Goal: Check status: Check status

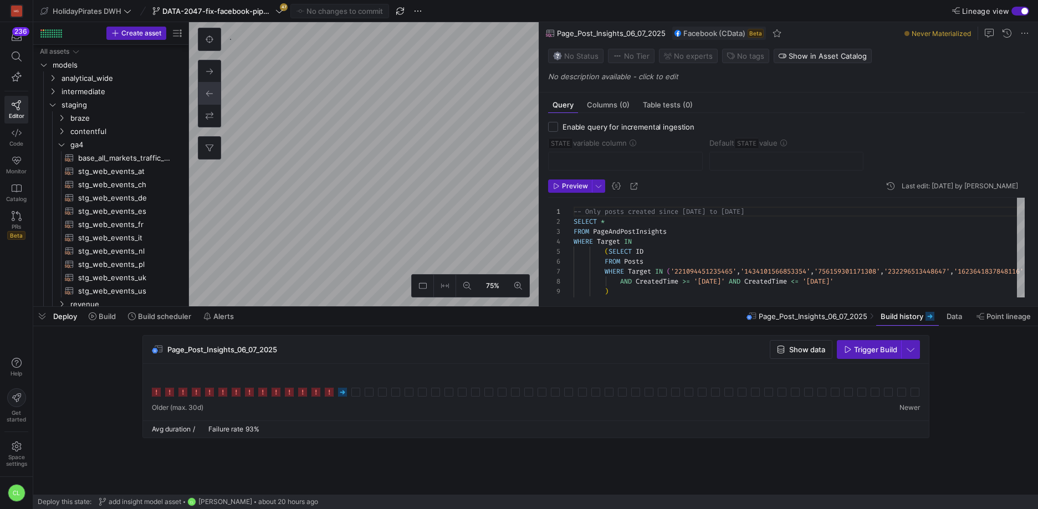
click at [411, 319] on div "Deploy Build Build scheduler Alerts Page_Post_Insights_06_07_2025 Build history…" at bounding box center [535, 316] width 1005 height 19
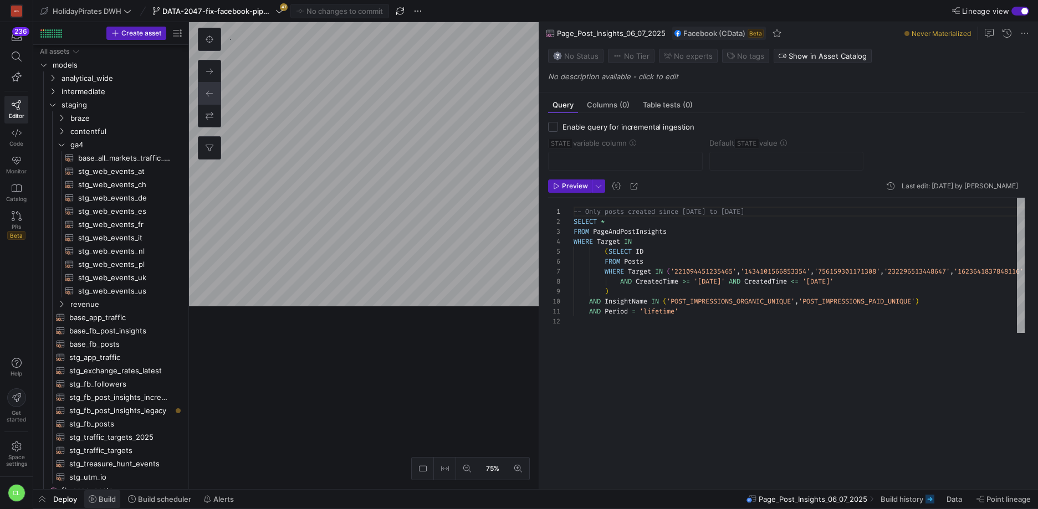
click at [109, 499] on span "Build" at bounding box center [107, 499] width 17 height 9
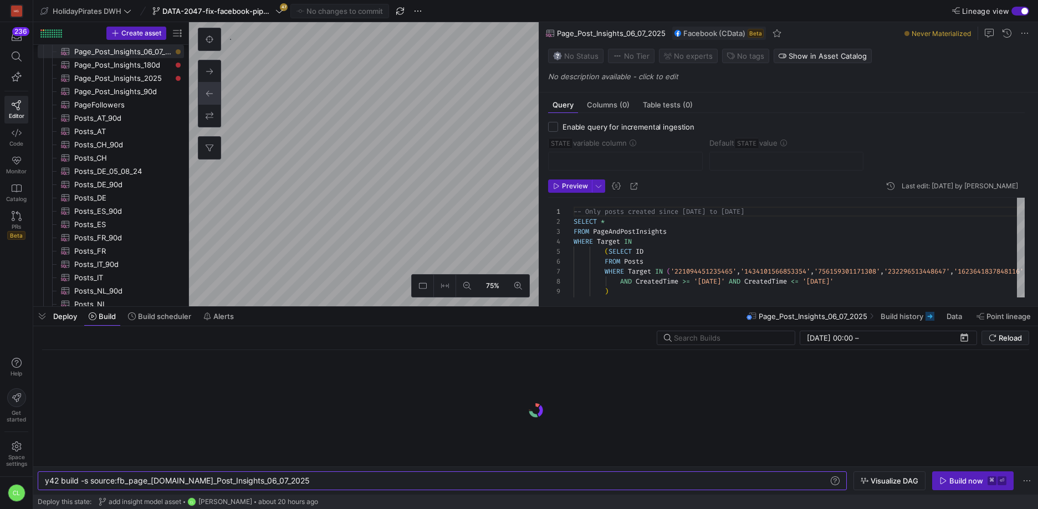
scroll to position [0, 245]
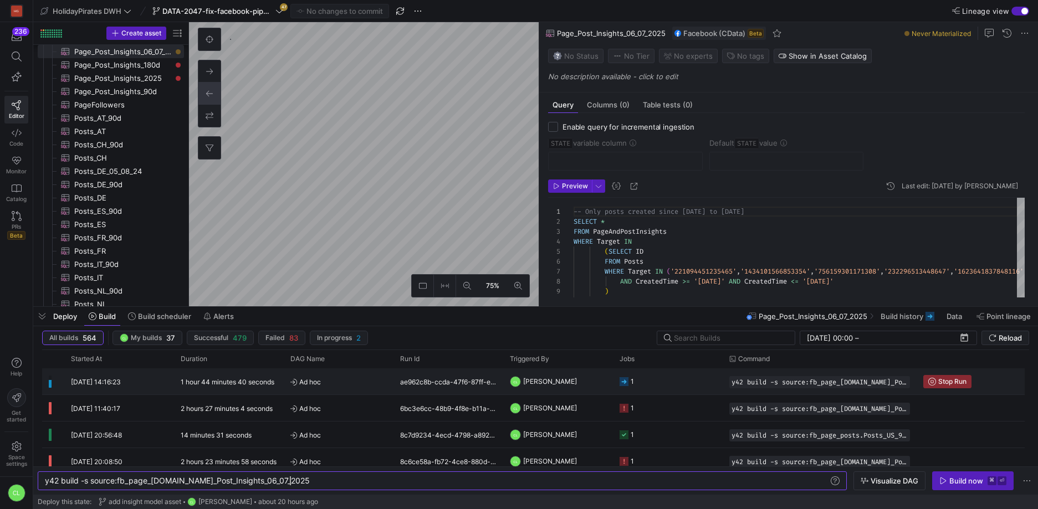
click at [468, 390] on div "ae962c8b-ccda-47f6-87ff-ea8bb4fb2d2a" at bounding box center [449, 382] width 110 height 26
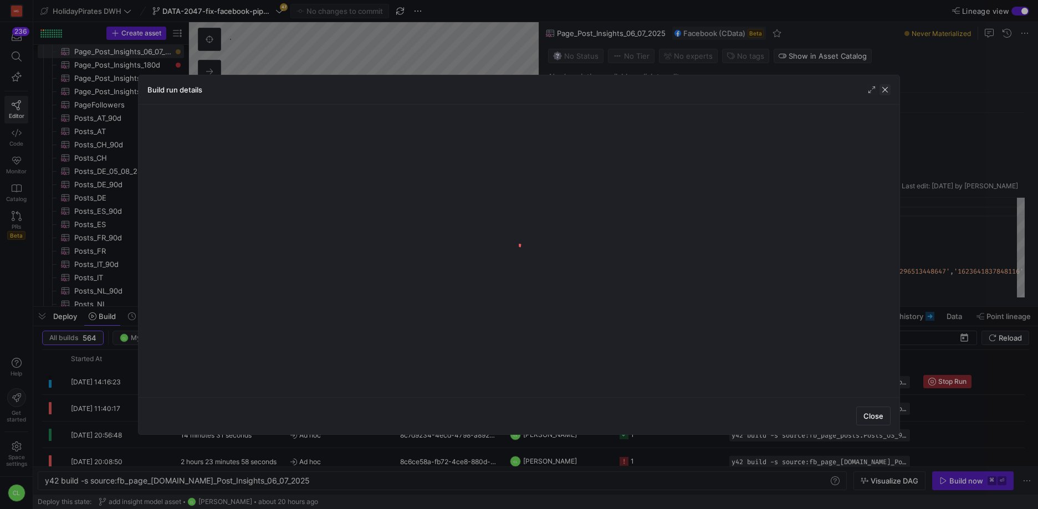
click at [882, 90] on span "button" at bounding box center [885, 89] width 11 height 11
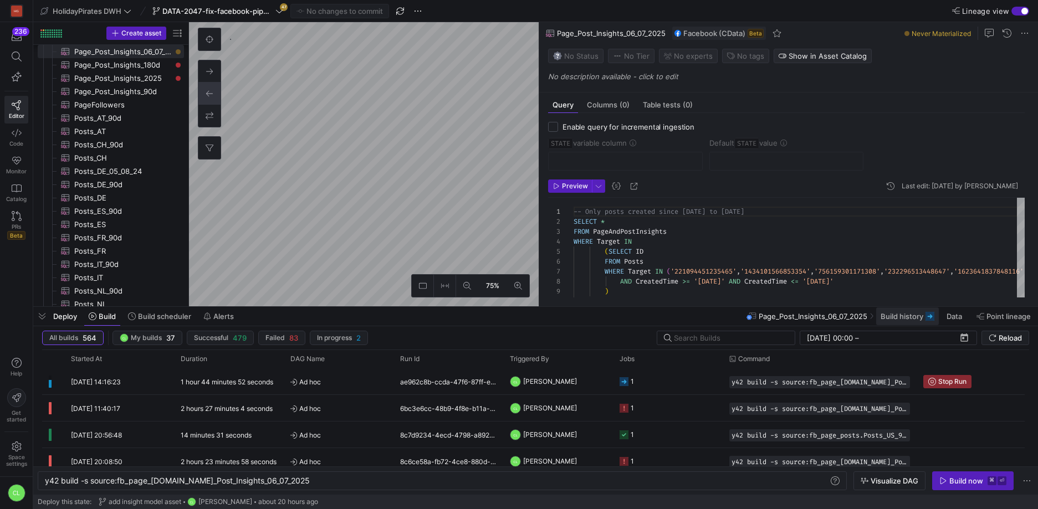
click at [919, 318] on span "Build history" at bounding box center [902, 316] width 43 height 9
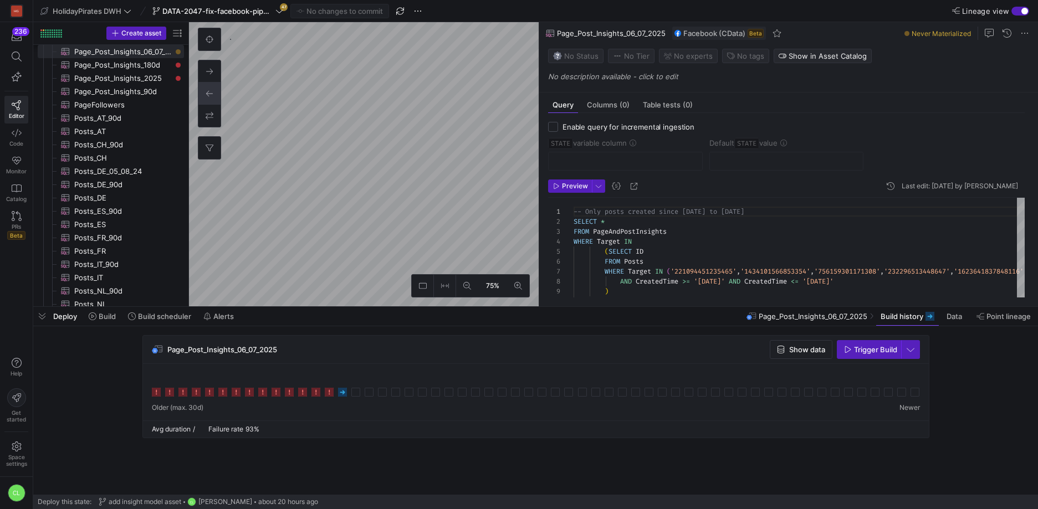
click at [405, 313] on div "Deploy Build Build scheduler Alerts Page_Post_Insights_06_07_2025 Build history…" at bounding box center [535, 316] width 1005 height 19
